Goal: Go to known website: Access a specific website the user already knows

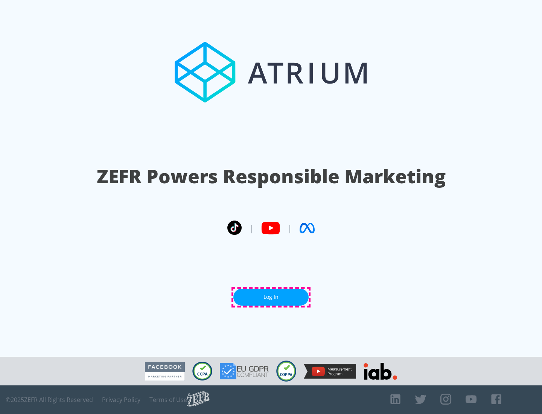
click at [271, 297] on link "Log In" at bounding box center [270, 297] width 75 height 17
